Goal: Navigation & Orientation: Find specific page/section

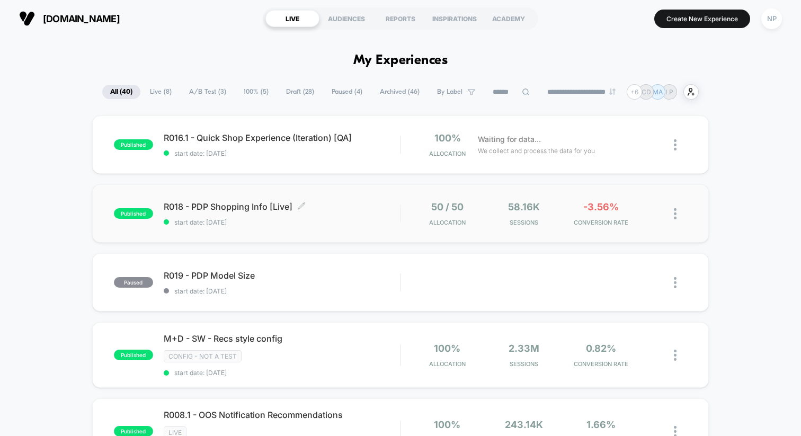
click at [360, 215] on div "R018 - PDP Shopping Info [Live] Click to edit experience details Click to edit …" at bounding box center [282, 213] width 236 height 25
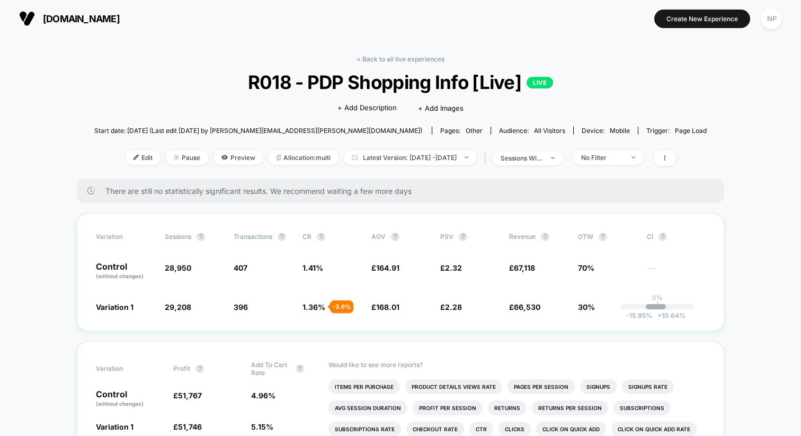
click at [409, 58] on link "< Back to all live experiences" at bounding box center [400, 59] width 88 height 8
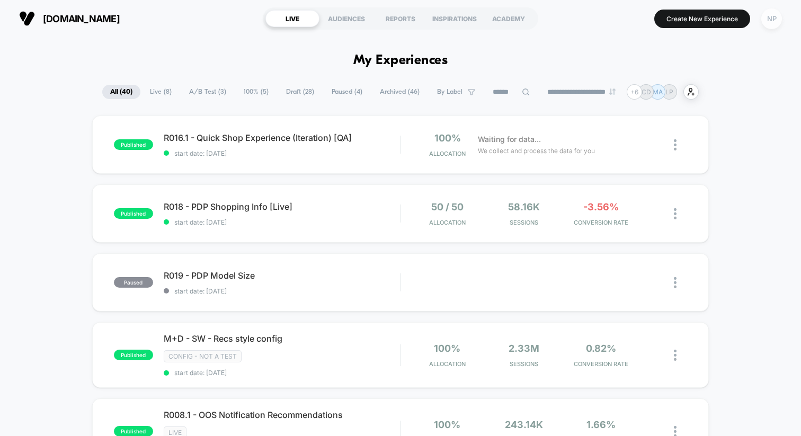
click at [773, 19] on div "NP" at bounding box center [771, 18] width 21 height 21
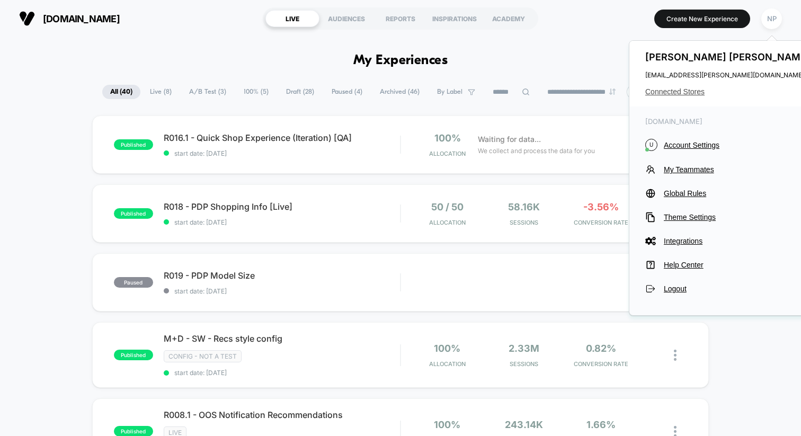
click at [693, 89] on span "Connected Stores" at bounding box center [728, 91] width 167 height 8
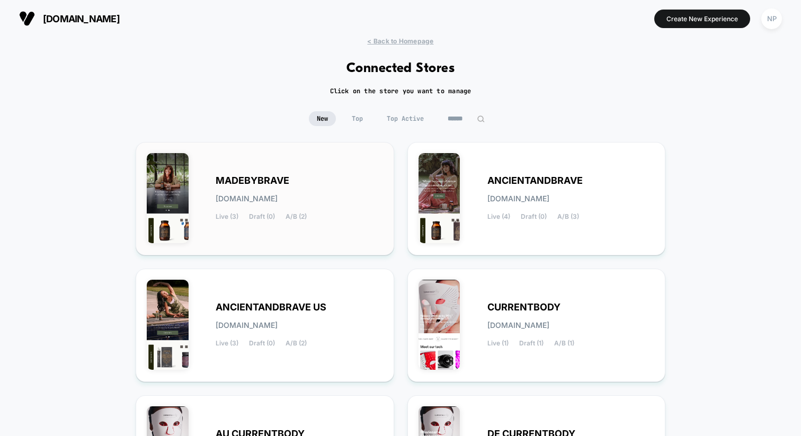
click at [325, 209] on div "MADEBYBRAVE [DOMAIN_NAME] Live (3) Draft (0) A/B (2)" at bounding box center [299, 198] width 167 height 43
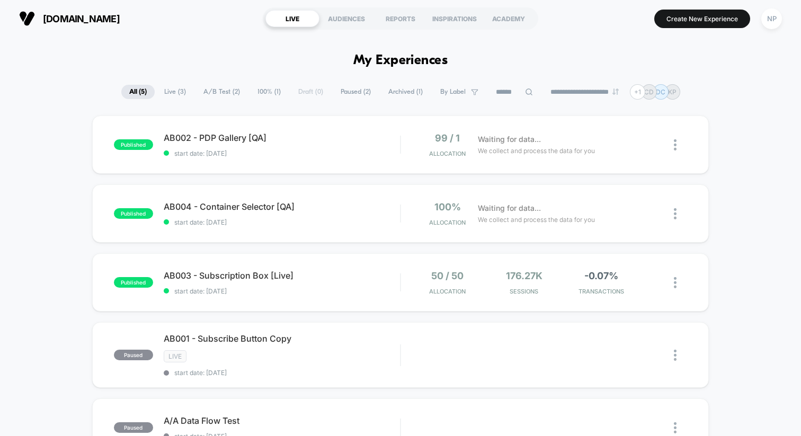
scroll to position [3, 0]
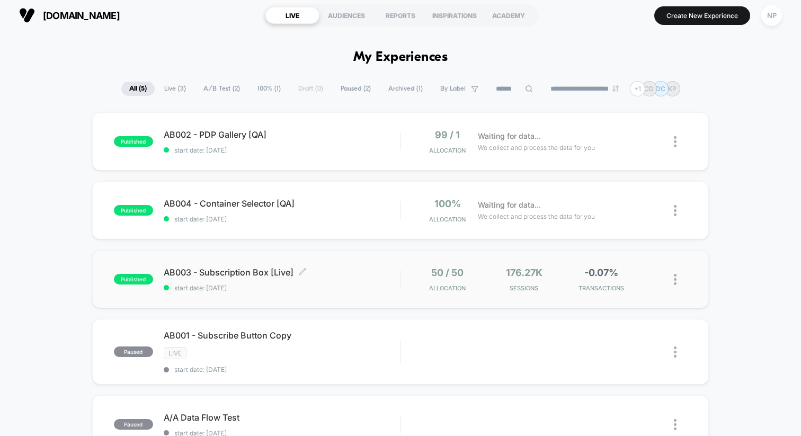
click at [342, 269] on span "AB003 - Subscription Box [Live] Click to edit experience details" at bounding box center [282, 272] width 236 height 11
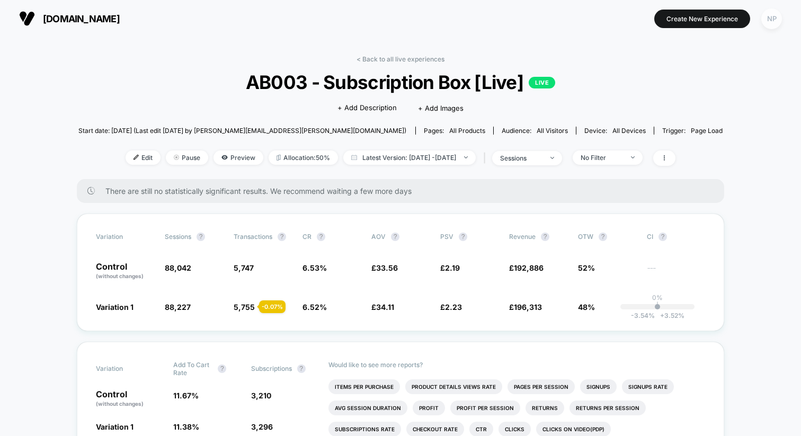
click at [781, 21] on div "NP" at bounding box center [771, 18] width 21 height 21
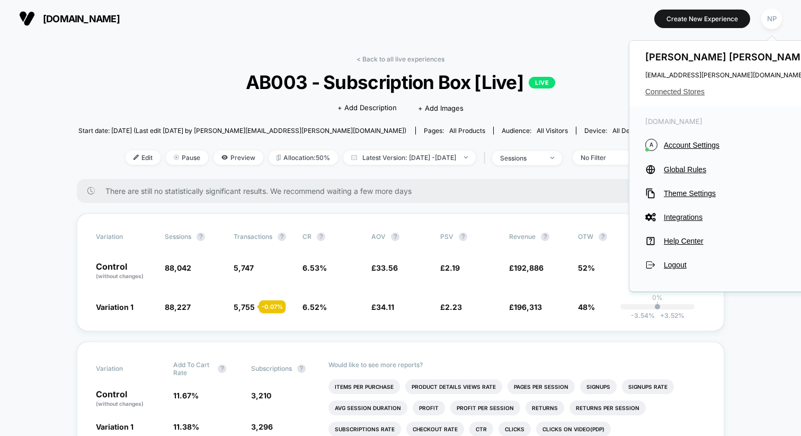
click at [685, 91] on span "Connected Stores" at bounding box center [728, 91] width 167 height 8
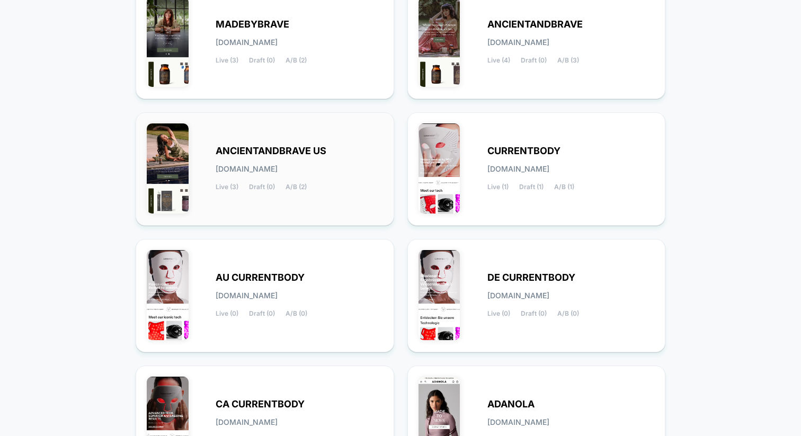
scroll to position [161, 0]
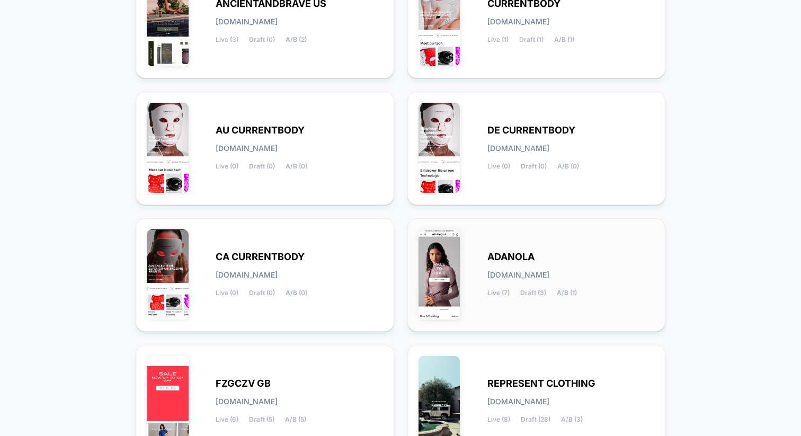
click at [479, 300] on div "ADANOLA [DOMAIN_NAME] Live (7) Draft (3) A/B (1)" at bounding box center [536, 274] width 236 height 91
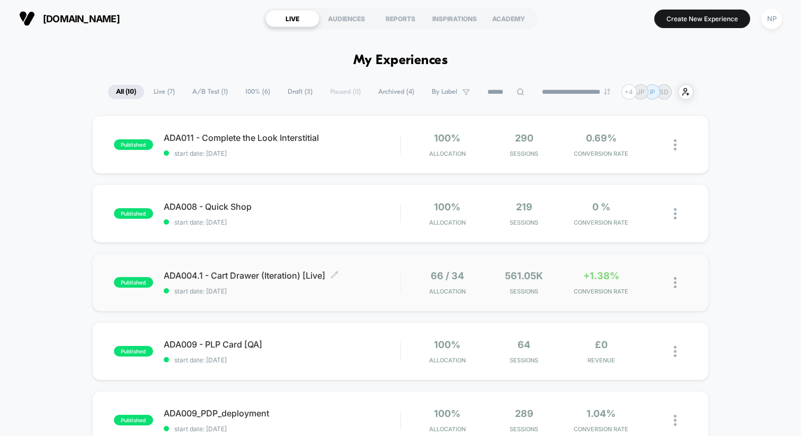
click at [375, 284] on div "ADA004.1 - Cart Drawer (Iteration) [Live] Click to edit experience details Clic…" at bounding box center [282, 282] width 236 height 25
